Goal: Book appointment/travel/reservation

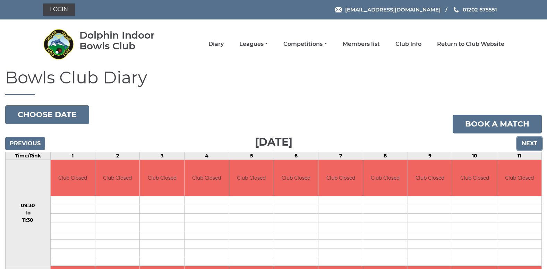
click at [527, 140] on input "Next" at bounding box center [529, 143] width 25 height 13
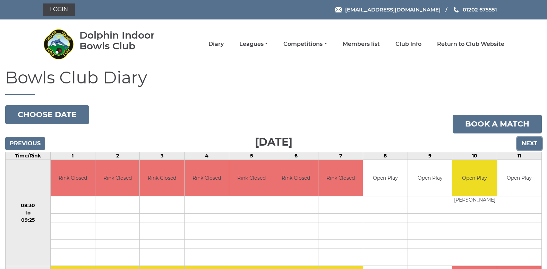
click at [527, 140] on input "Next" at bounding box center [529, 143] width 25 height 13
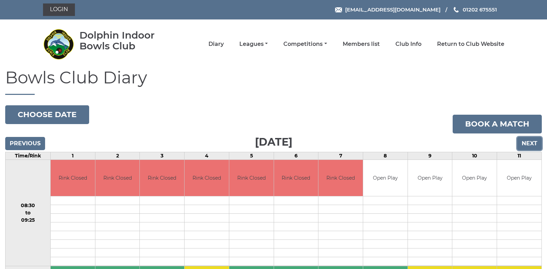
click at [527, 143] on input "Next" at bounding box center [529, 143] width 25 height 13
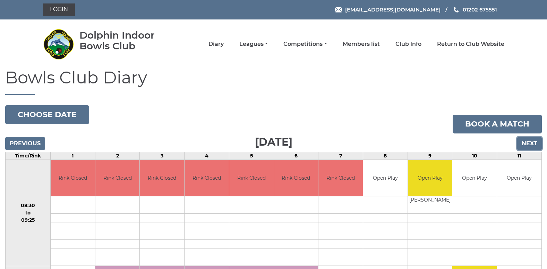
click at [527, 143] on input "Next" at bounding box center [529, 143] width 25 height 13
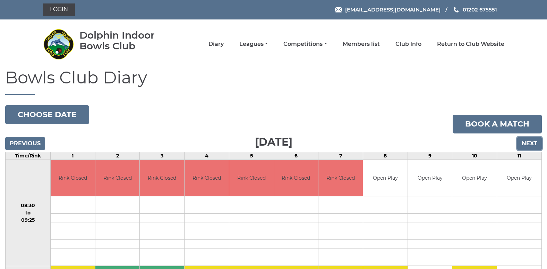
click at [527, 143] on input "Next" at bounding box center [529, 143] width 25 height 13
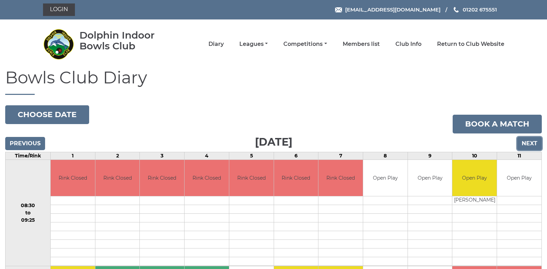
click at [527, 143] on input "Next" at bounding box center [529, 143] width 25 height 13
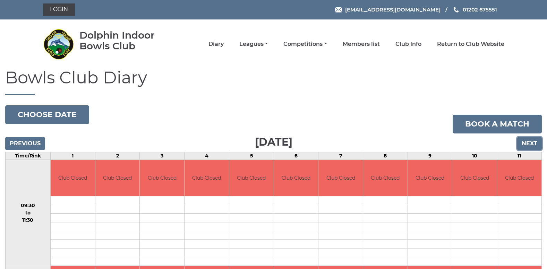
click at [527, 143] on input "Next" at bounding box center [529, 143] width 25 height 13
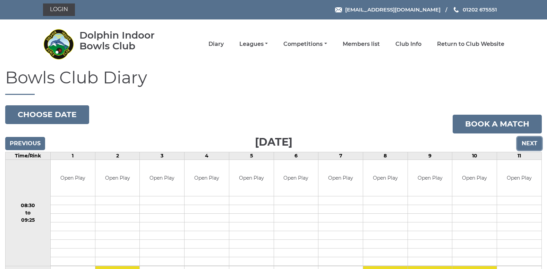
click at [527, 143] on input "Next" at bounding box center [529, 143] width 25 height 13
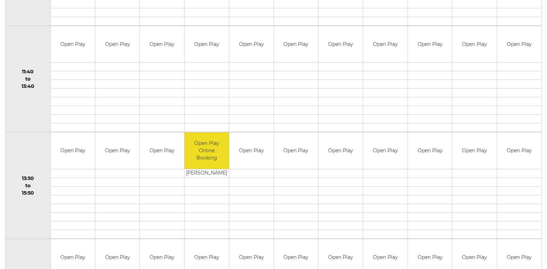
scroll to position [347, 0]
